Goal: Transaction & Acquisition: Purchase product/service

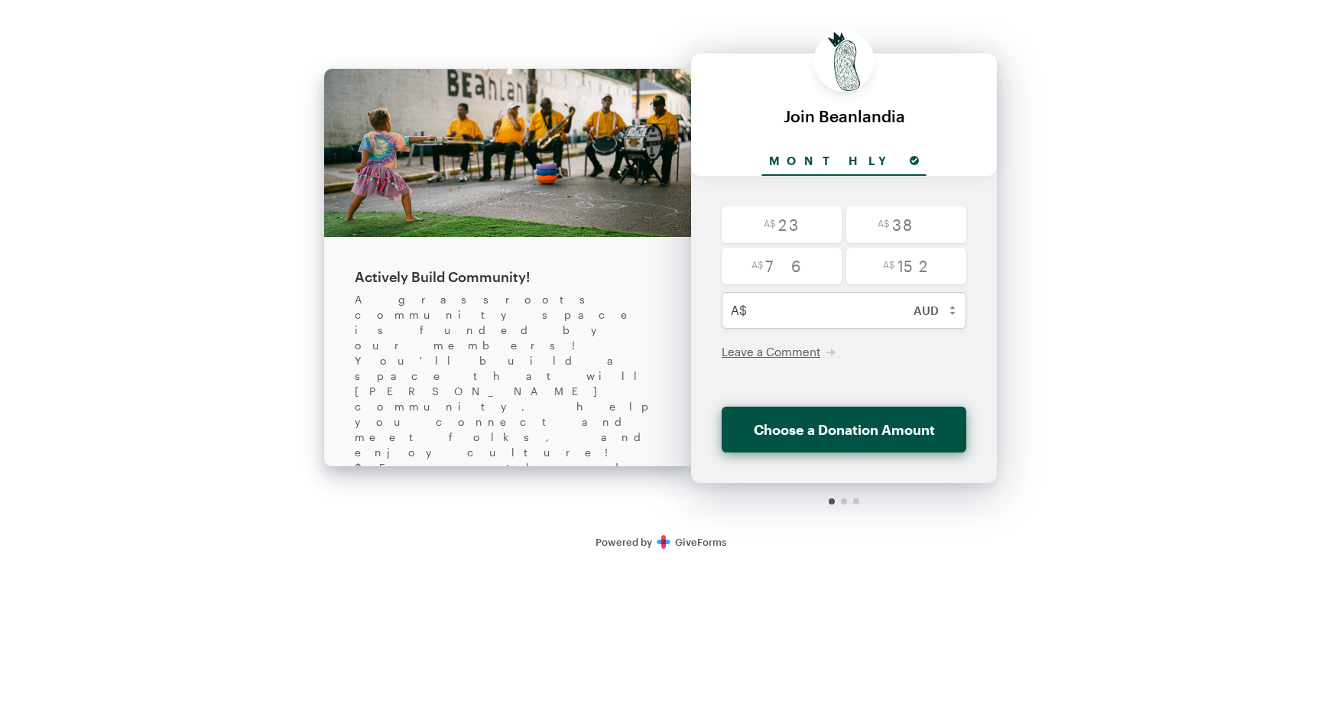
select select "aud"
click at [791, 220] on input "radio" at bounding box center [782, 224] width 120 height 37
radio input "true"
type input "23"
checkbox input "false"
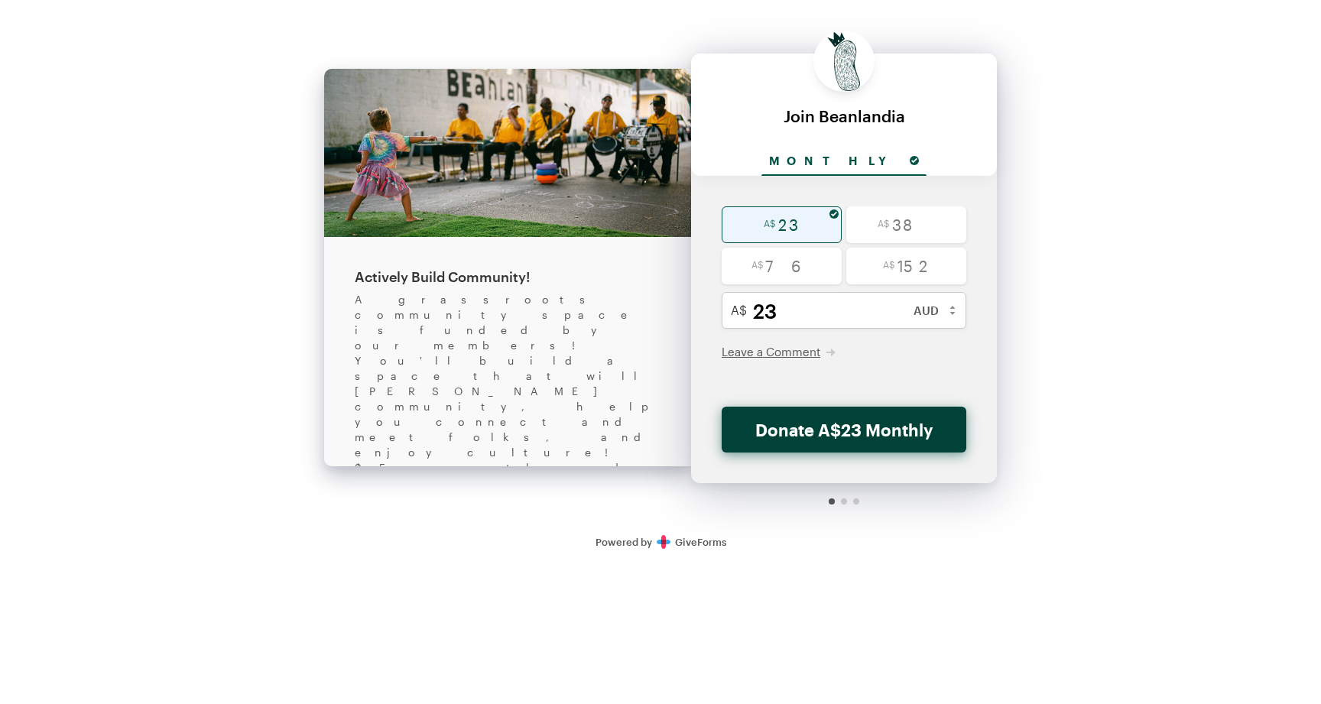
click at [858, 430] on button "Donate A$23 Monthly" at bounding box center [844, 430] width 245 height 46
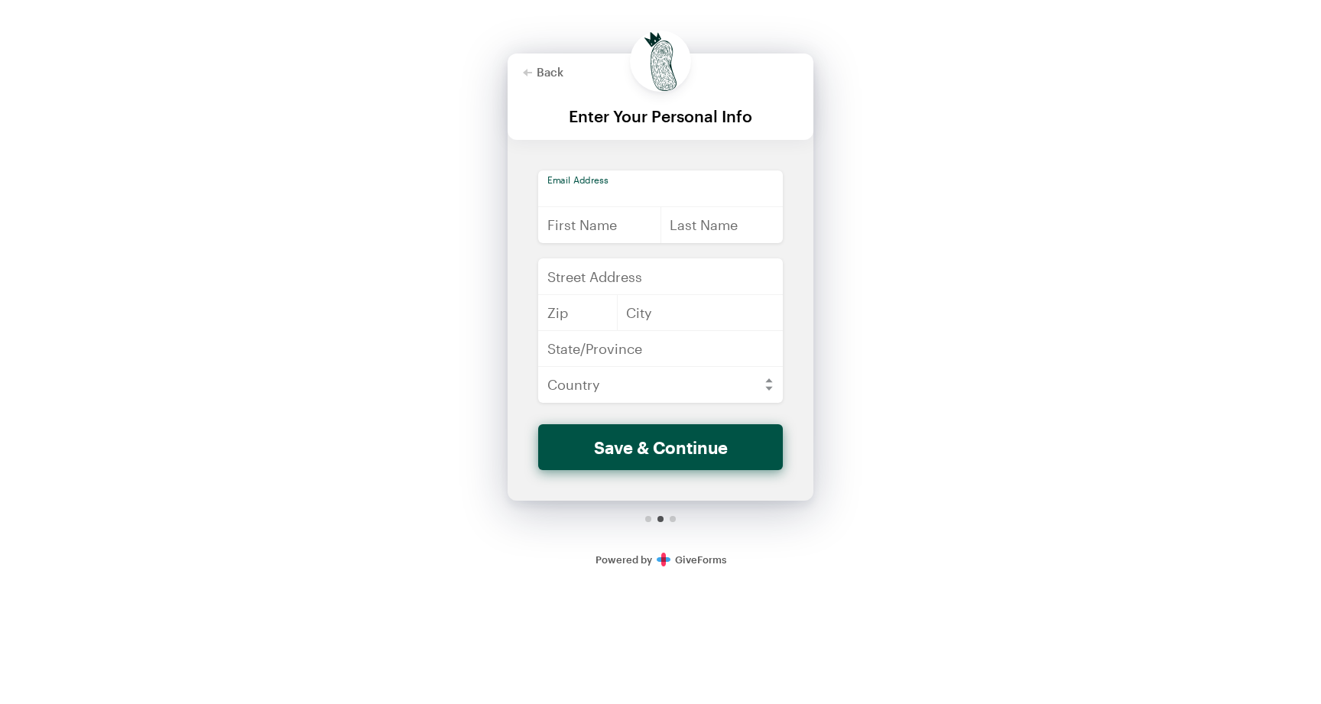
type input "s.beeton@outlook.com"
type input "Sue"
type input "Beeton"
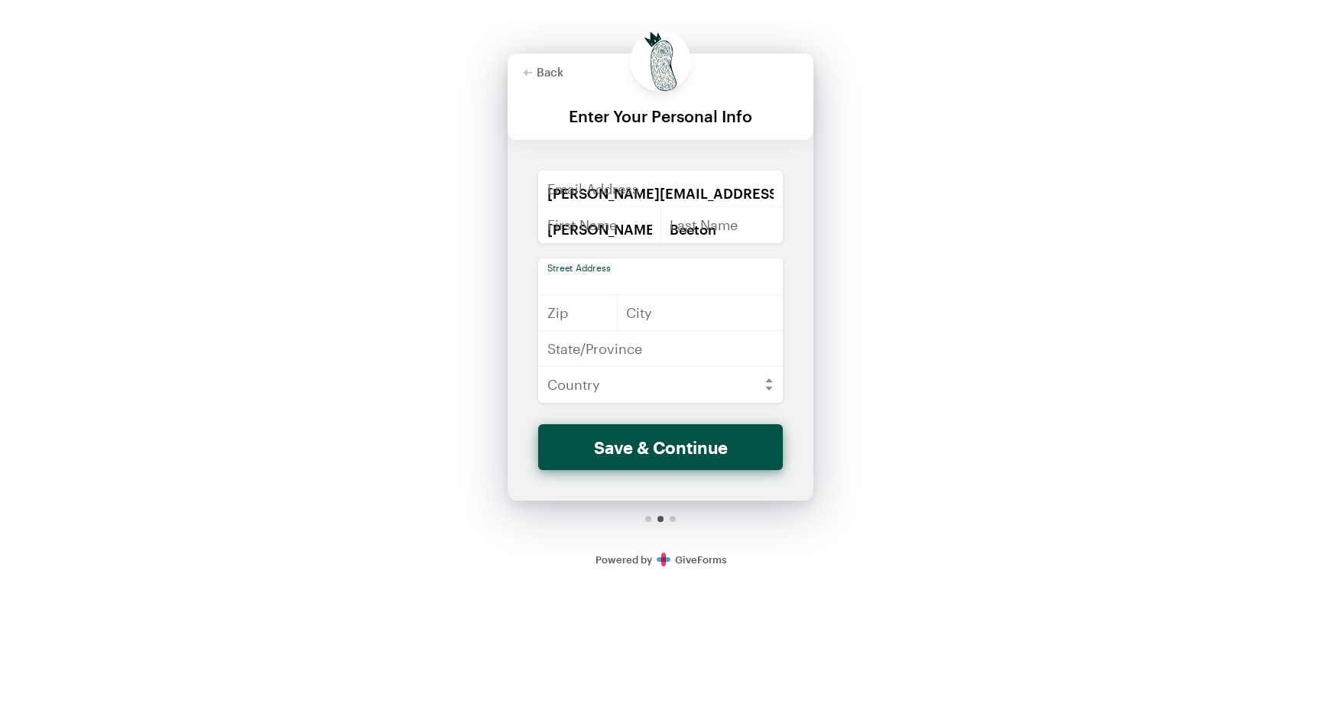
type input "1A Henry St"
type input "3225"
type input "Queenscliff"
type input "VIC"
select select "AU"
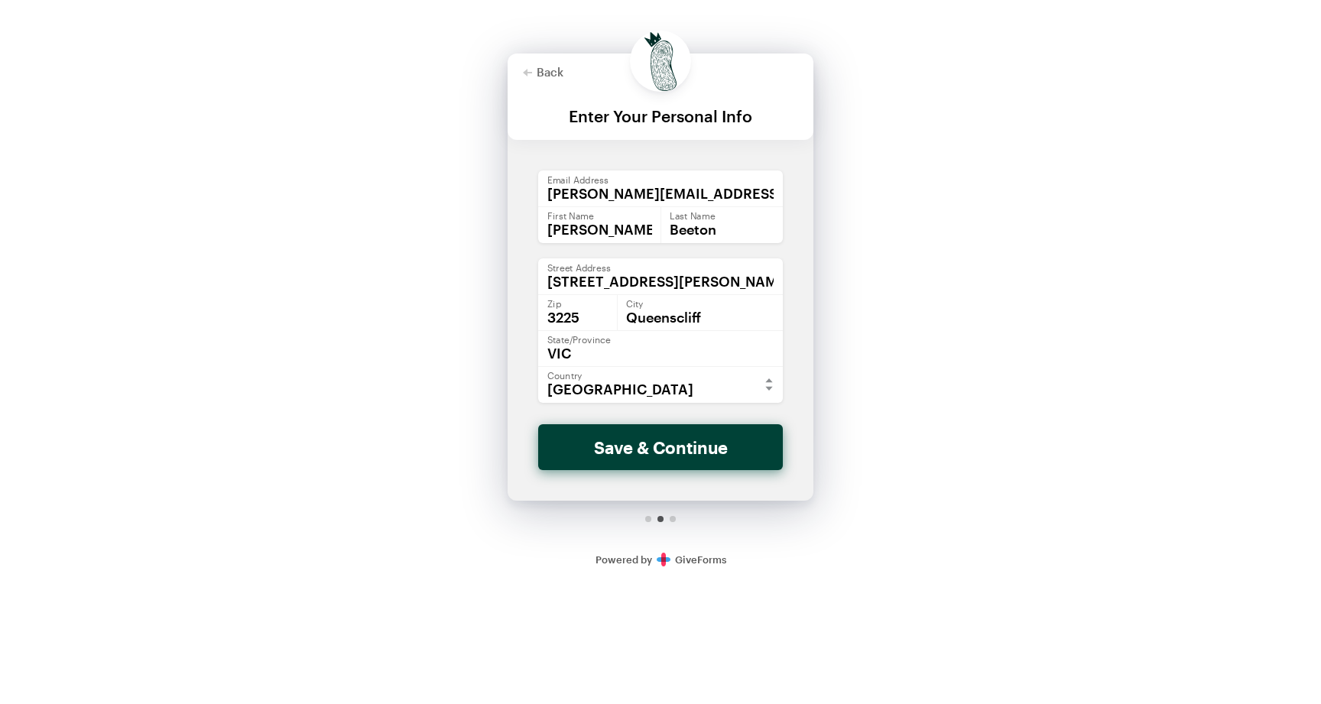
click at [647, 451] on button "Save & Continue" at bounding box center [660, 447] width 245 height 46
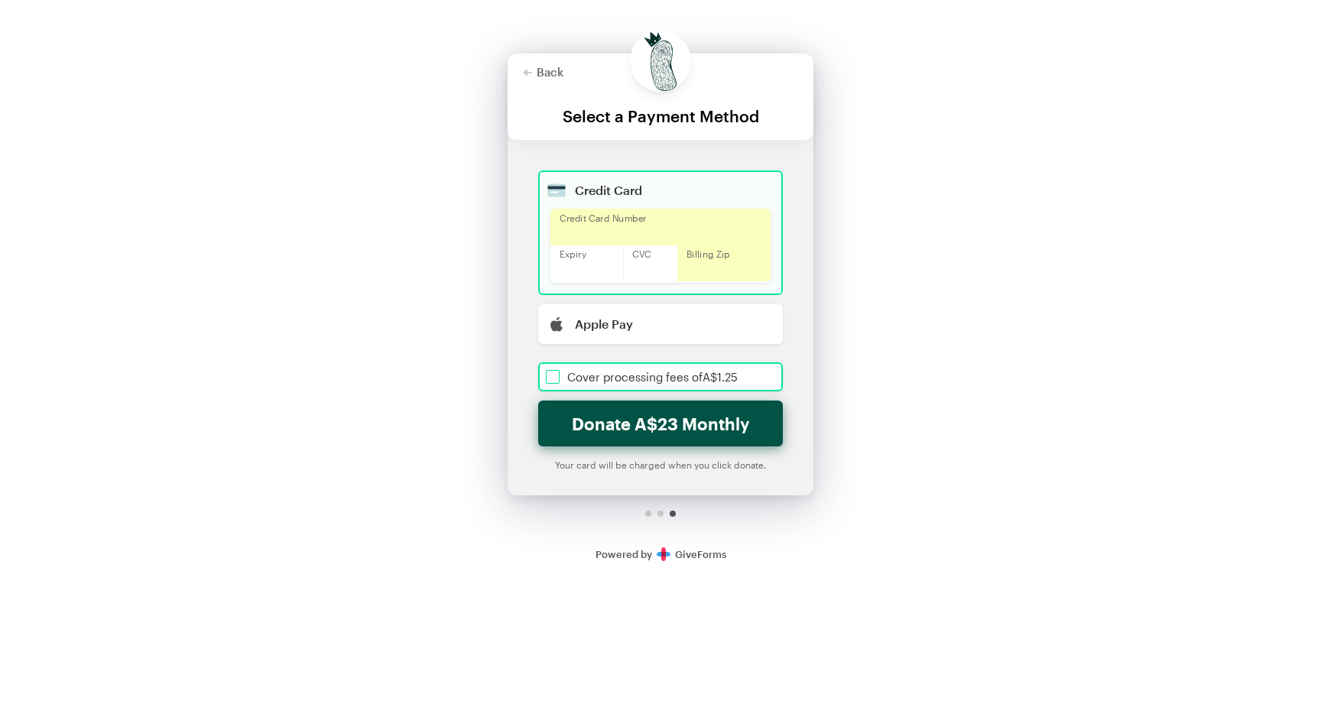
click at [553, 376] on input "checkbox" at bounding box center [660, 376] width 245 height 29
click at [661, 424] on button "Donate A$24.25 Monthly" at bounding box center [660, 424] width 245 height 46
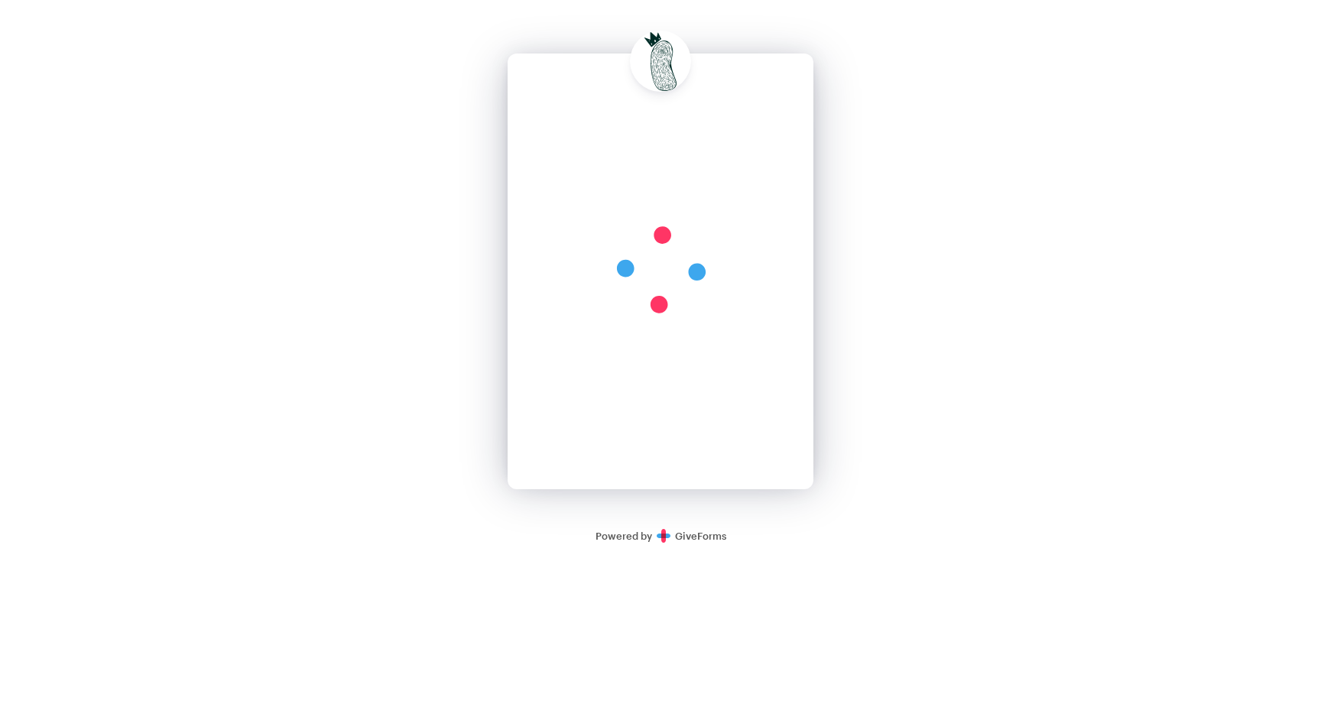
checkbox input "true"
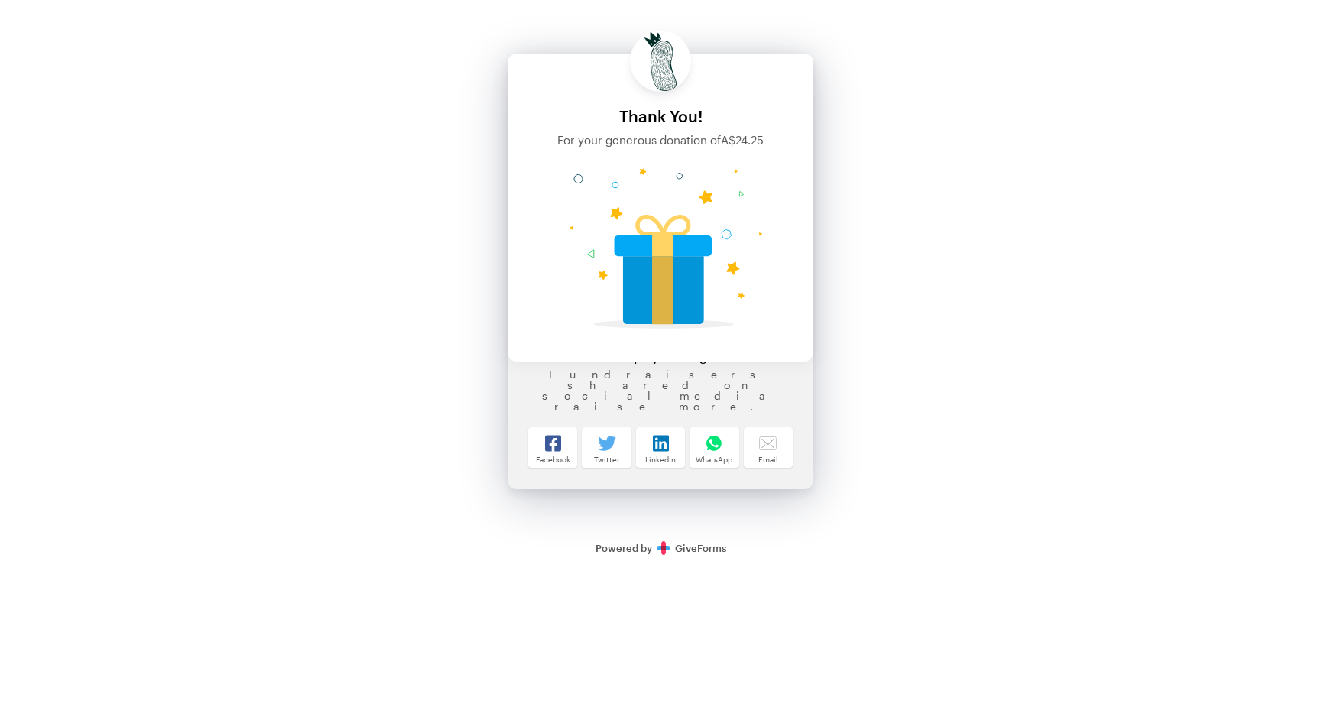
click at [520, 551] on div "Back About this Fundraiser Back Actively Build Community! A grassroots communit…" at bounding box center [660, 285] width 1321 height 570
click at [1053, 113] on div "Back About this Fundraiser Back Actively Build Community! A grassroots communit…" at bounding box center [660, 285] width 1321 height 570
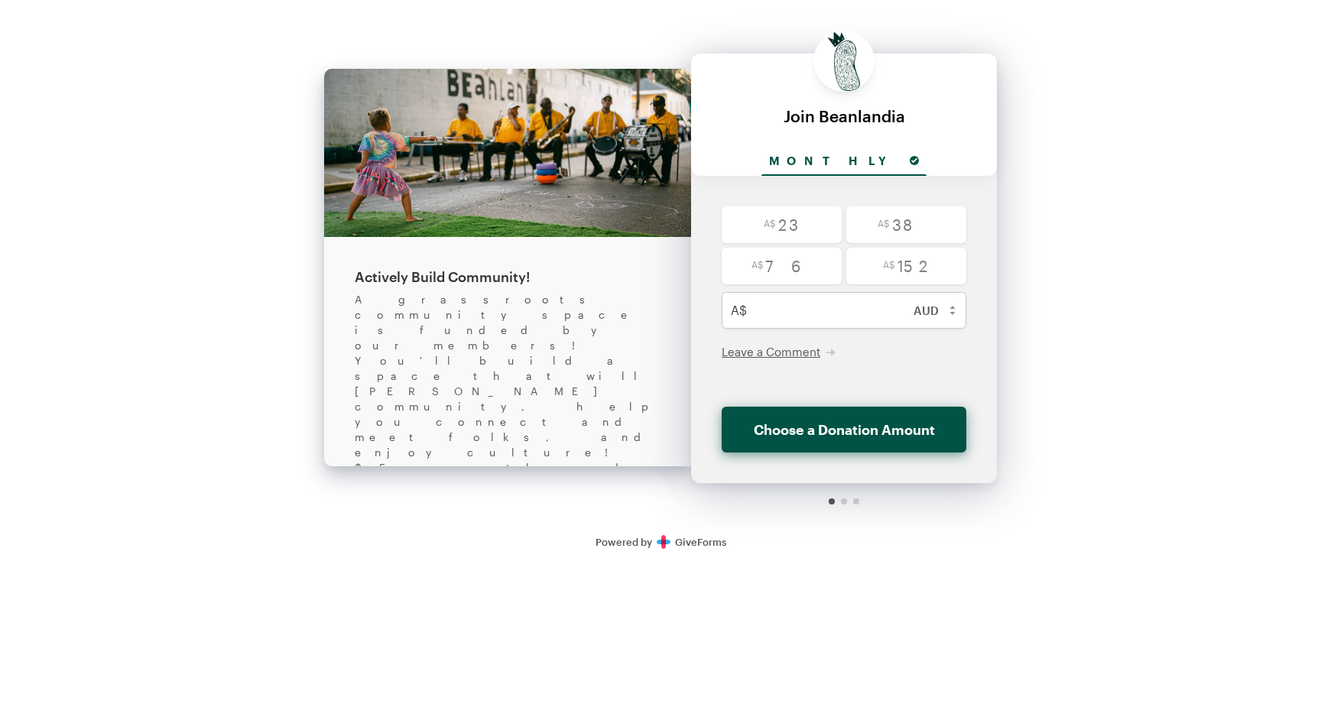
select select "aud"
